Goal: Task Accomplishment & Management: Manage account settings

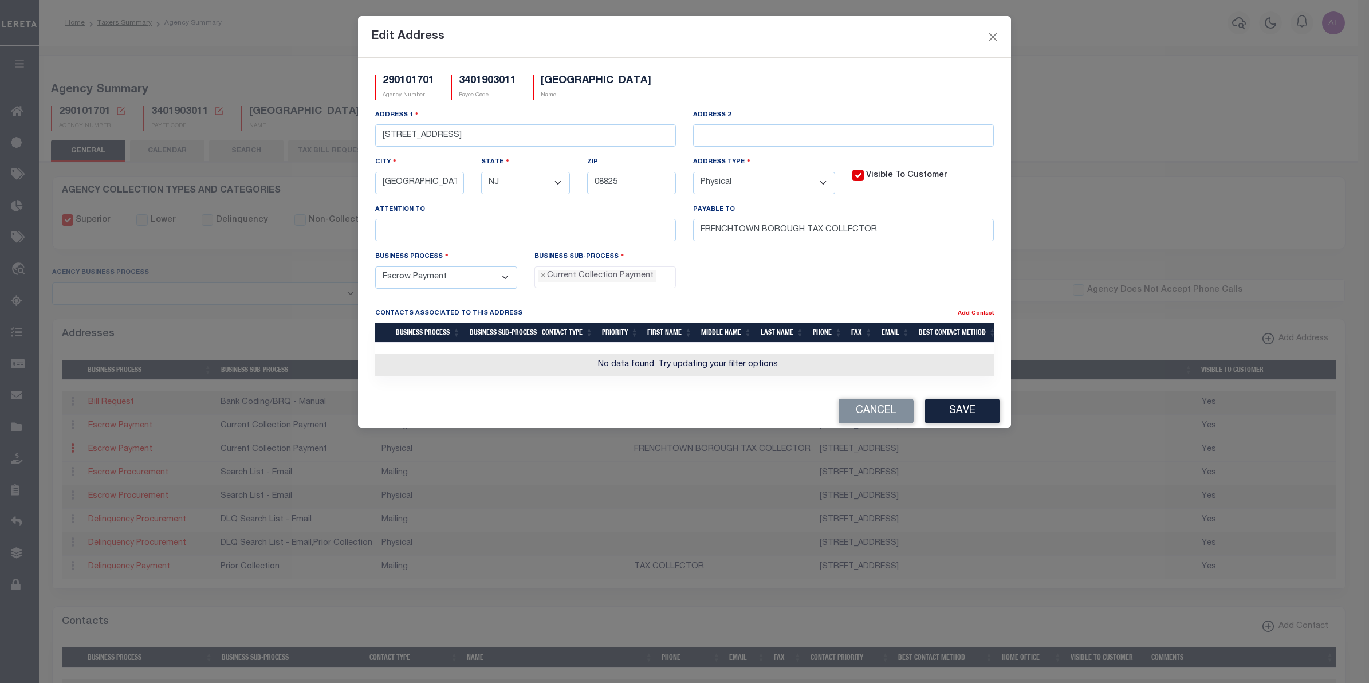
select select
select select "NJ"
select select "2"
select select "3"
select select "11"
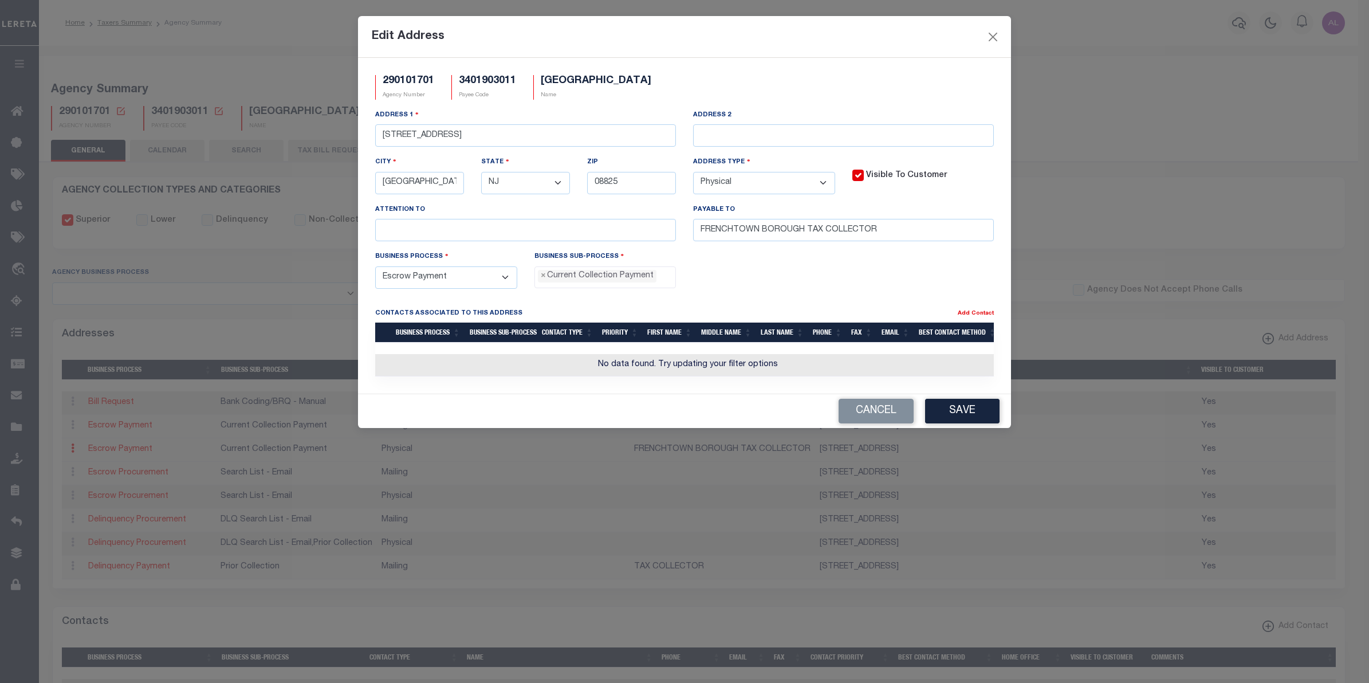
click at [422, 73] on div "290101701 Agency Number 3401903011 Payee Code FRENCHTOWN BOROUGH Name Address 1…" at bounding box center [684, 226] width 653 height 336
click at [413, 77] on h5 "290101701" at bounding box center [409, 81] width 52 height 13
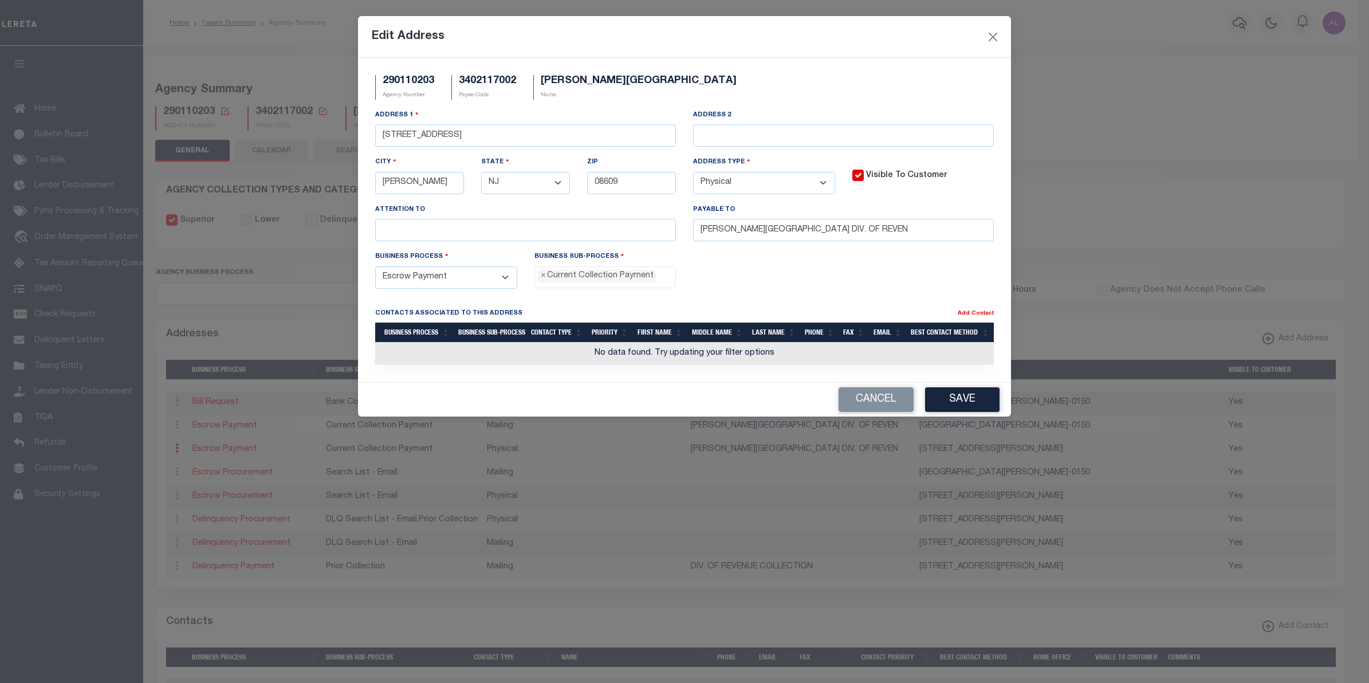
select select
select select "NJ"
select select "2"
select select "3"
select select "11"
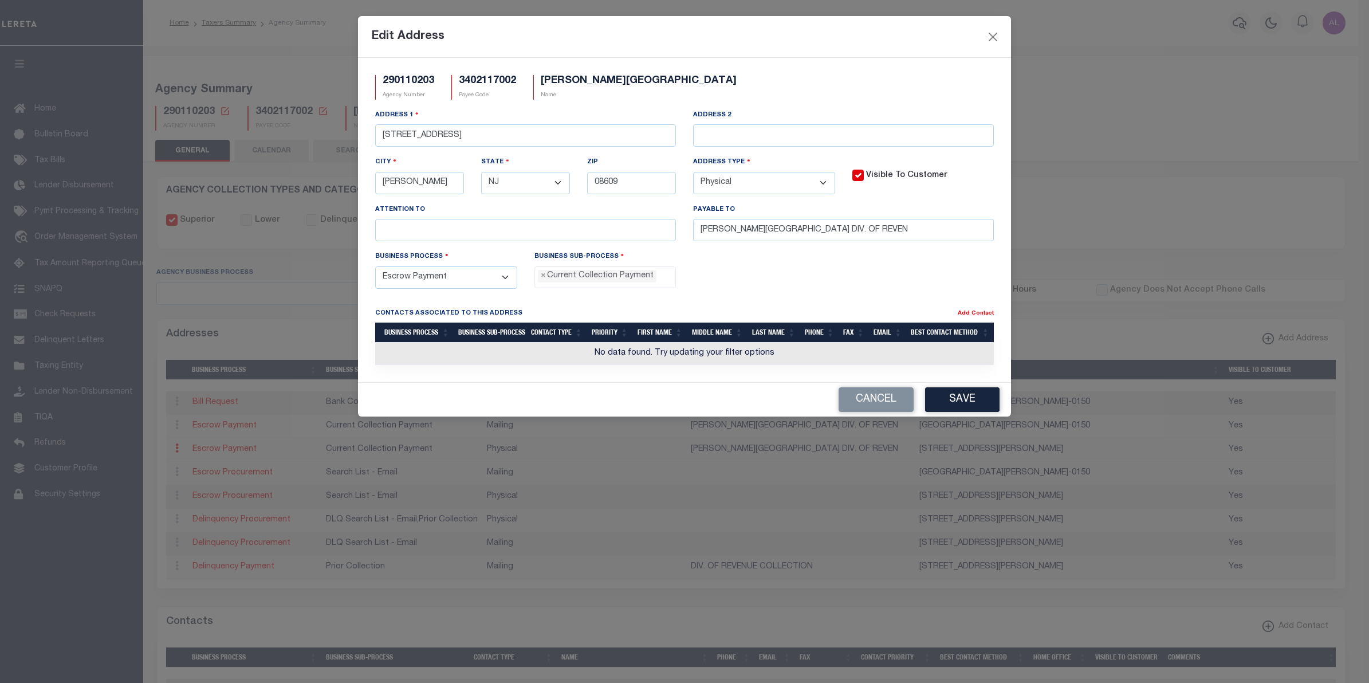
click at [402, 79] on h5 "290110203" at bounding box center [409, 81] width 52 height 13
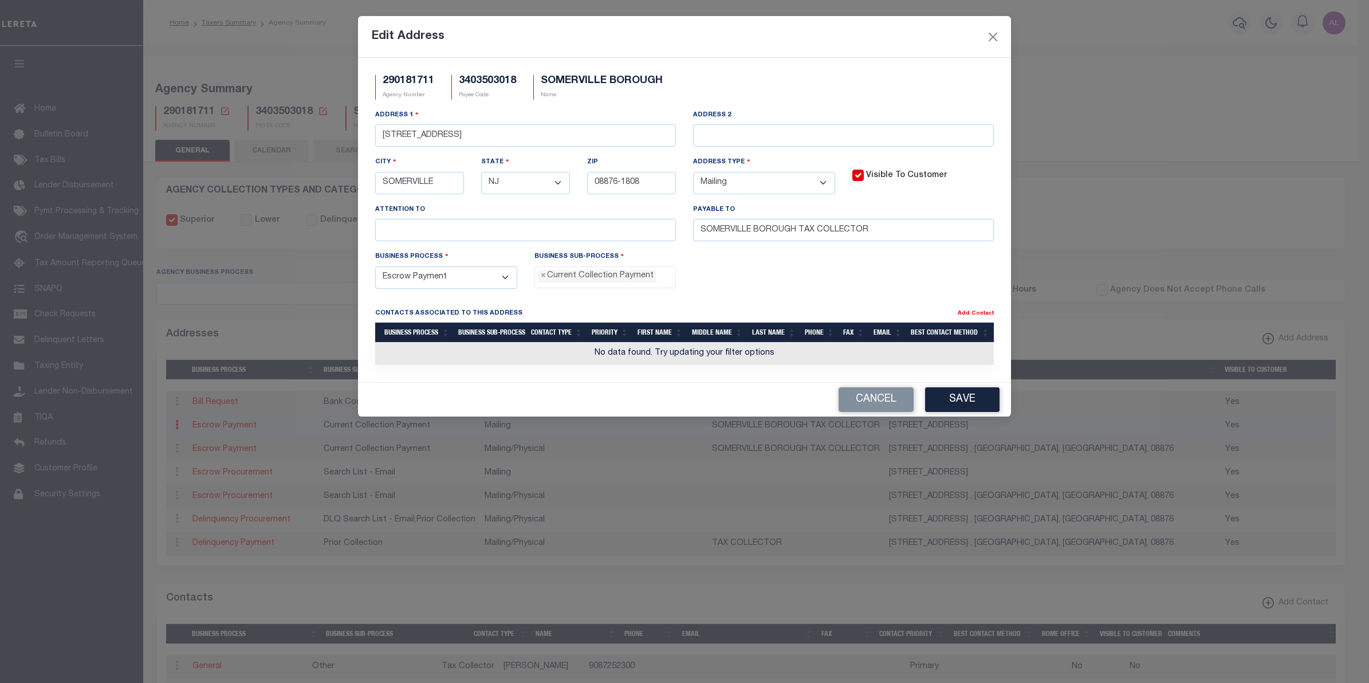
select select
select select "NJ"
select select "1"
select select "3"
select select "11"
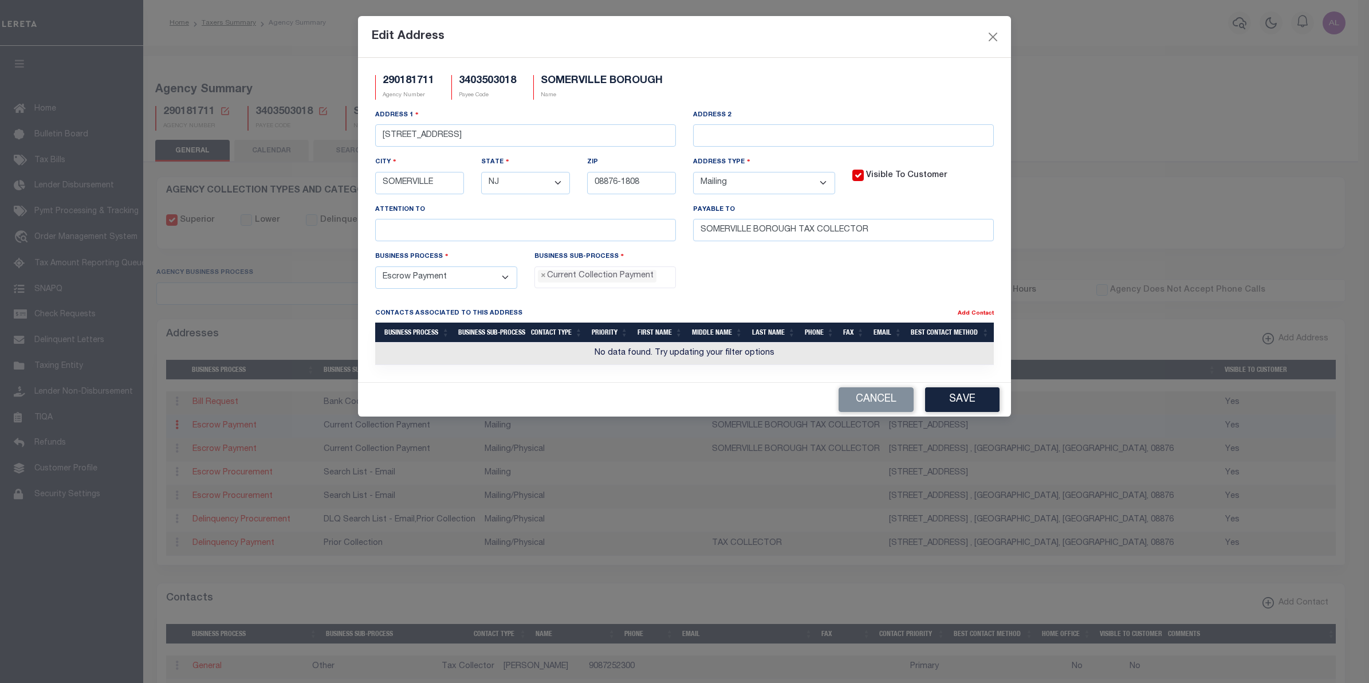
click at [402, 79] on h5 "290181711" at bounding box center [409, 81] width 52 height 13
drag, startPoint x: 402, startPoint y: 79, endPoint x: 365, endPoint y: 21, distance: 68.8
click at [365, 21] on div "Edit Address" at bounding box center [684, 37] width 653 height 42
click at [400, 78] on h5 "290181711" at bounding box center [409, 81] width 52 height 13
